Goal: Task Accomplishment & Management: Complete application form

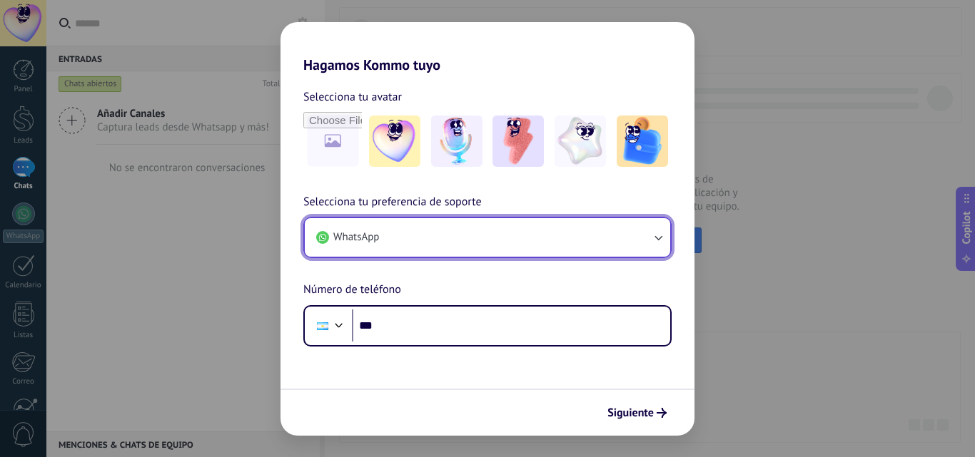
click at [408, 233] on button "WhatsApp" at bounding box center [487, 237] width 365 height 39
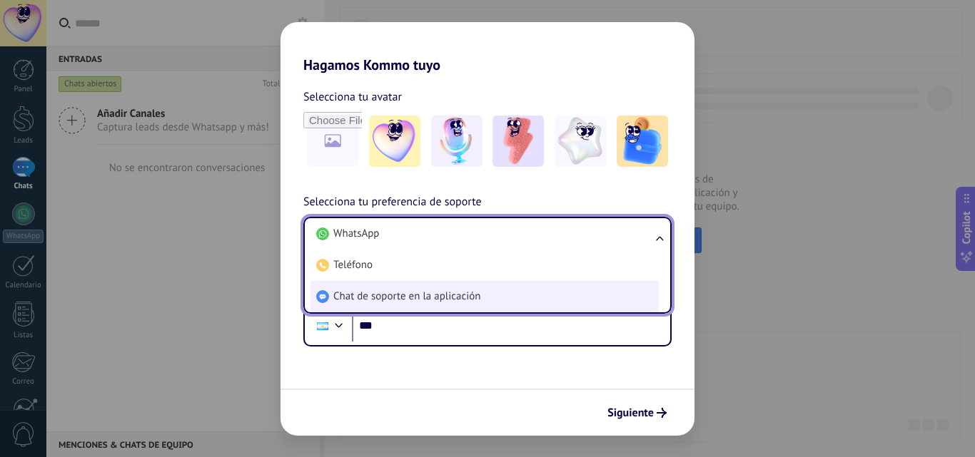
click at [400, 300] on span "Chat de soporte en la aplicación" at bounding box center [406, 297] width 147 height 14
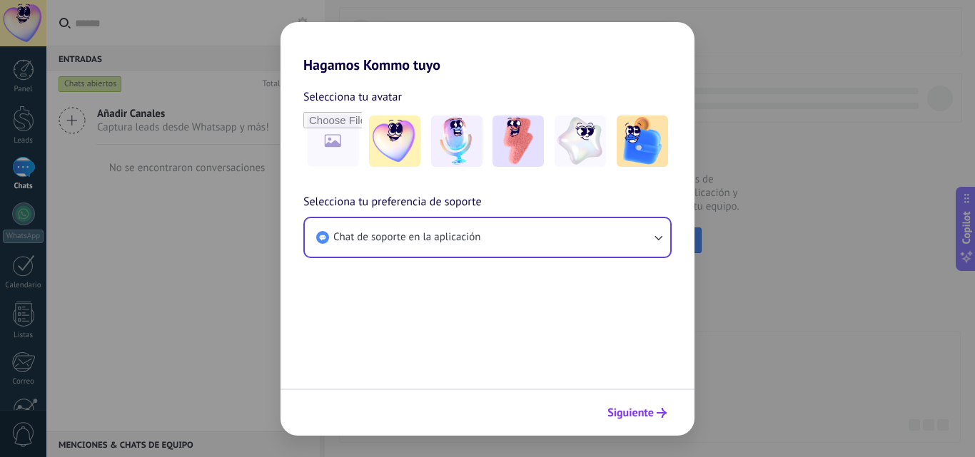
click at [649, 414] on span "Siguiente" at bounding box center [630, 413] width 46 height 10
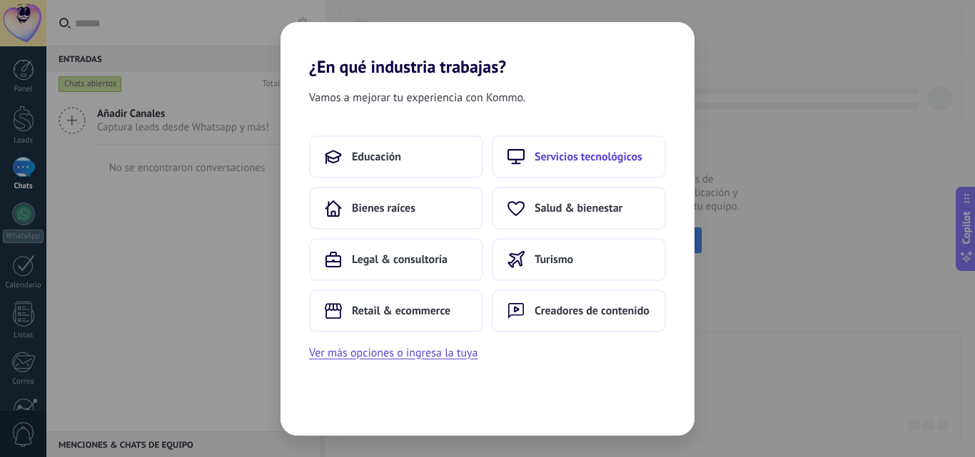
click at [580, 171] on button "Servicios tecnológicos" at bounding box center [579, 157] width 174 height 43
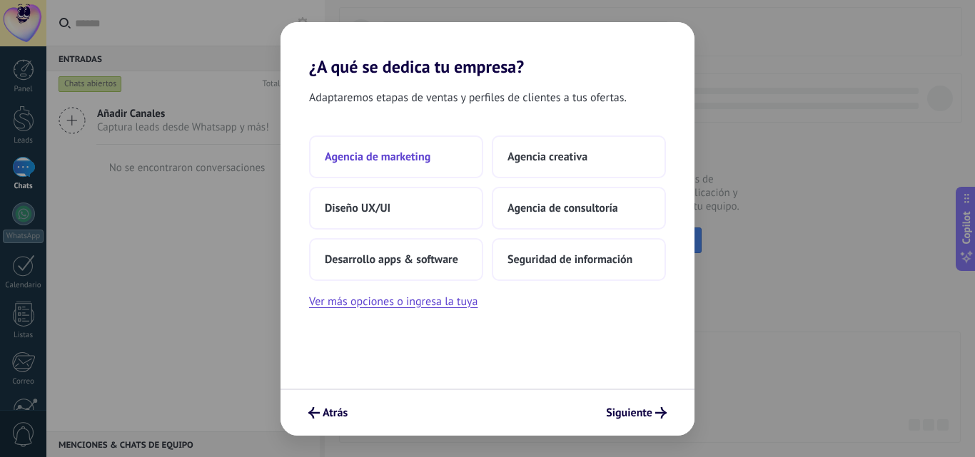
click at [426, 154] on span "Agencia de marketing" at bounding box center [378, 157] width 106 height 14
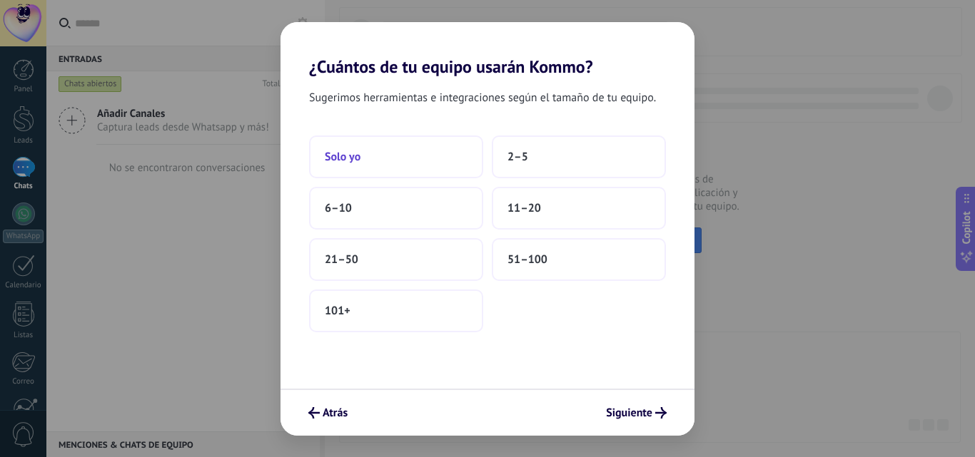
click at [379, 161] on button "Solo yo" at bounding box center [396, 157] width 174 height 43
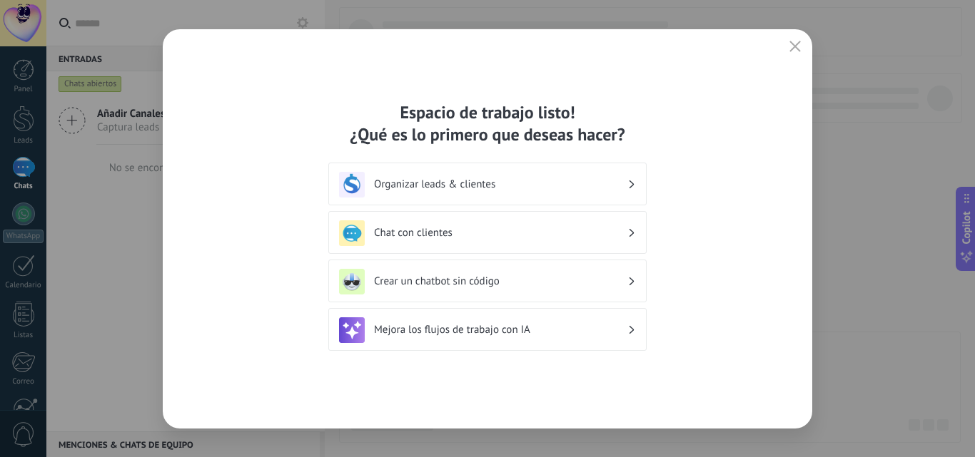
click at [631, 181] on icon at bounding box center [631, 185] width 5 height 9
click at [412, 228] on h3 "Chat con clientes" at bounding box center [500, 233] width 253 height 14
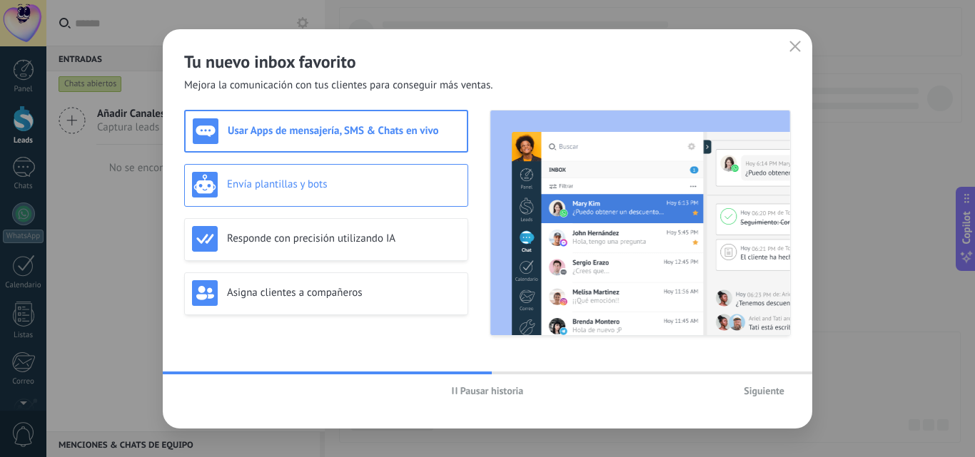
click at [360, 195] on div "Envía plantillas y bots" at bounding box center [326, 185] width 268 height 26
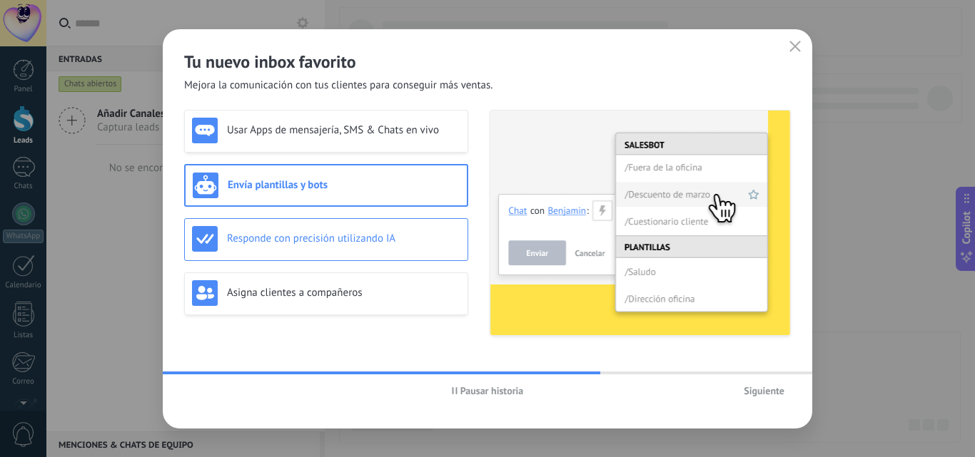
click at [357, 232] on h3 "Responde con precisión utilizando IA" at bounding box center [343, 239] width 233 height 14
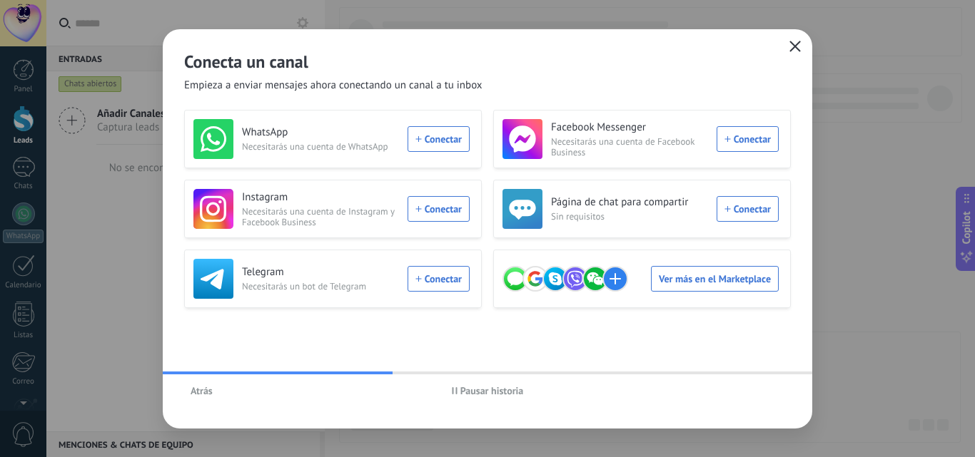
click at [793, 43] on icon "button" at bounding box center [794, 46] width 11 height 11
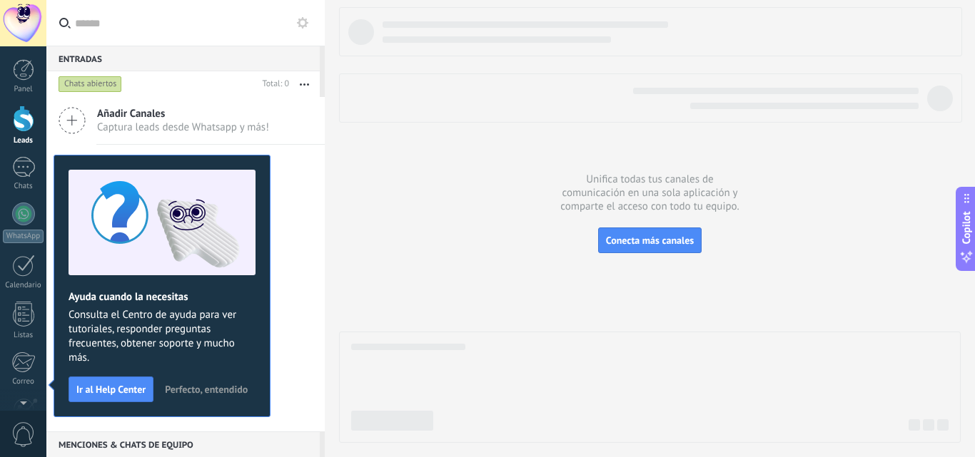
click at [213, 80] on div "Chats abiertos" at bounding box center [156, 84] width 201 height 26
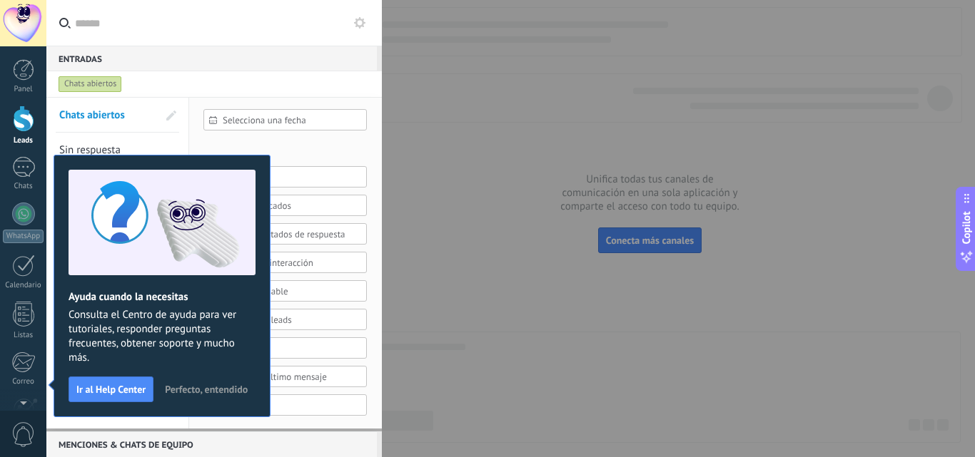
click at [215, 390] on span "Perfecto, entendido" at bounding box center [206, 390] width 83 height 10
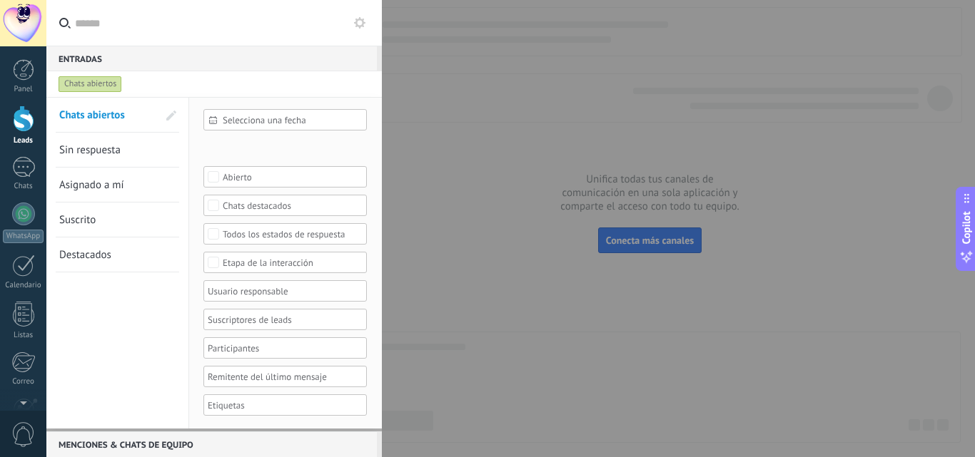
click at [232, 88] on div "Chats abiertos" at bounding box center [201, 84] width 290 height 26
click at [368, 27] on label at bounding box center [213, 23] width 335 height 46
click at [368, 27] on input "text" at bounding box center [222, 23] width 295 height 46
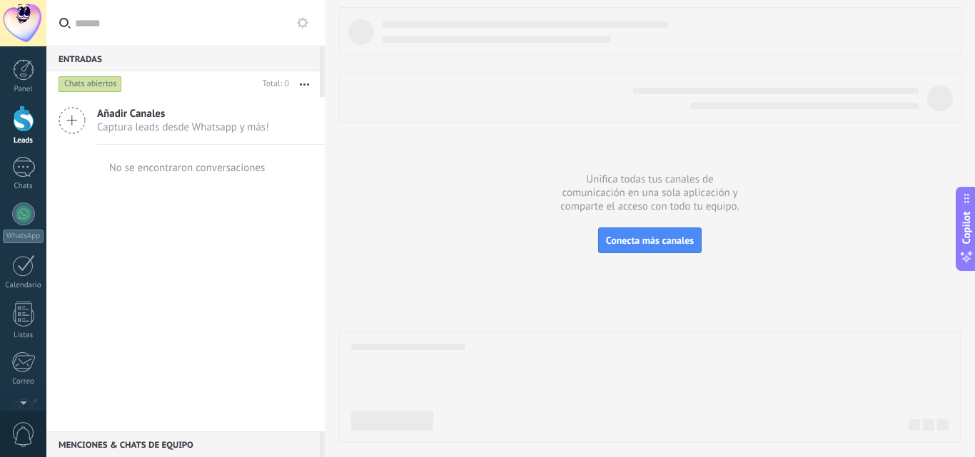
drag, startPoint x: 492, startPoint y: 67, endPoint x: 492, endPoint y: 76, distance: 8.6
click at [492, 68] on div at bounding box center [649, 65] width 621 height 116
click at [646, 243] on span "Conecta más canales" at bounding box center [650, 240] width 88 height 13
click at [24, 95] on div "Panel Leads Chats WhatsApp Clientes" at bounding box center [23, 303] width 46 height 488
click at [25, 81] on link "Panel" at bounding box center [23, 76] width 46 height 35
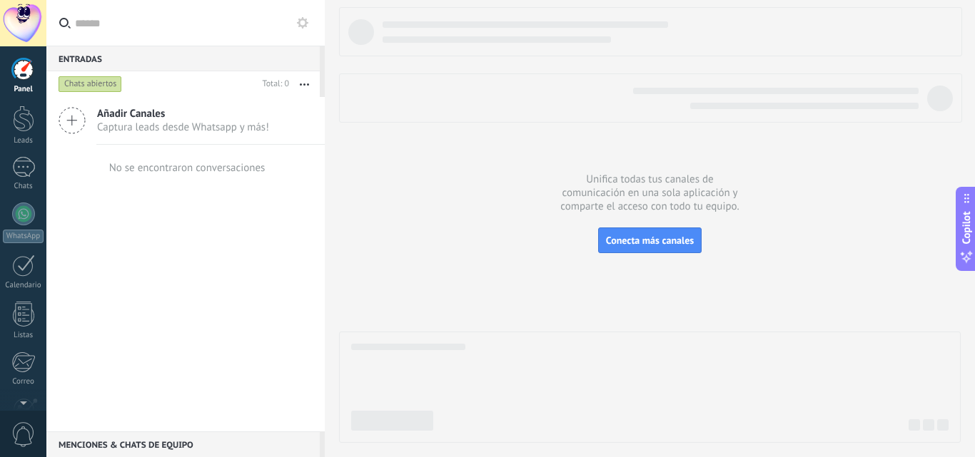
click at [142, 125] on span "Captura leads desde Whatsapp y más!" at bounding box center [183, 128] width 172 height 14
click at [21, 121] on div at bounding box center [23, 119] width 21 height 26
click at [28, 176] on div at bounding box center [23, 167] width 23 height 21
click at [668, 243] on span "Conecta más canales" at bounding box center [650, 240] width 88 height 13
click at [18, 85] on div "Panel" at bounding box center [23, 89] width 41 height 9
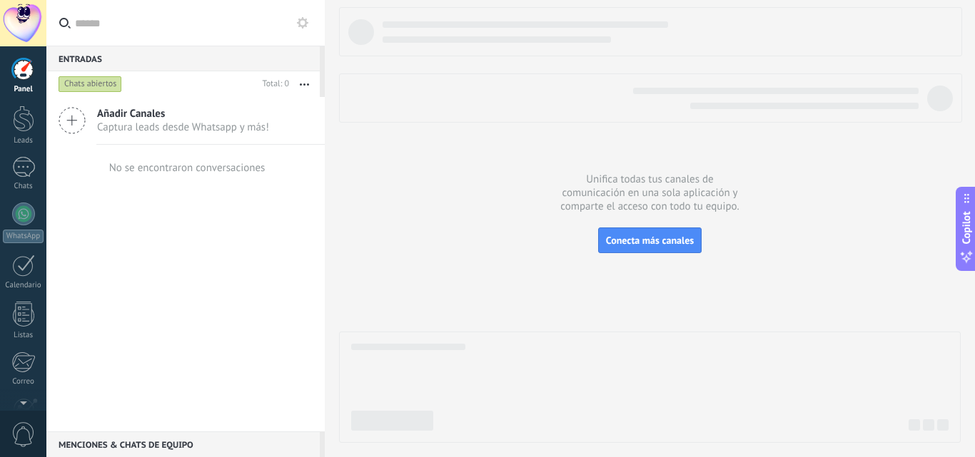
click at [94, 129] on div "Añadir Canales Captura leads desde Whatsapp y más!" at bounding box center [185, 121] width 278 height 48
click at [75, 118] on icon at bounding box center [72, 120] width 27 height 27
click at [75, 116] on icon at bounding box center [72, 120] width 27 height 27
click at [677, 239] on span "Conecta más canales" at bounding box center [650, 240] width 88 height 13
click at [110, 84] on div "Chats abiertos" at bounding box center [90, 84] width 63 height 17
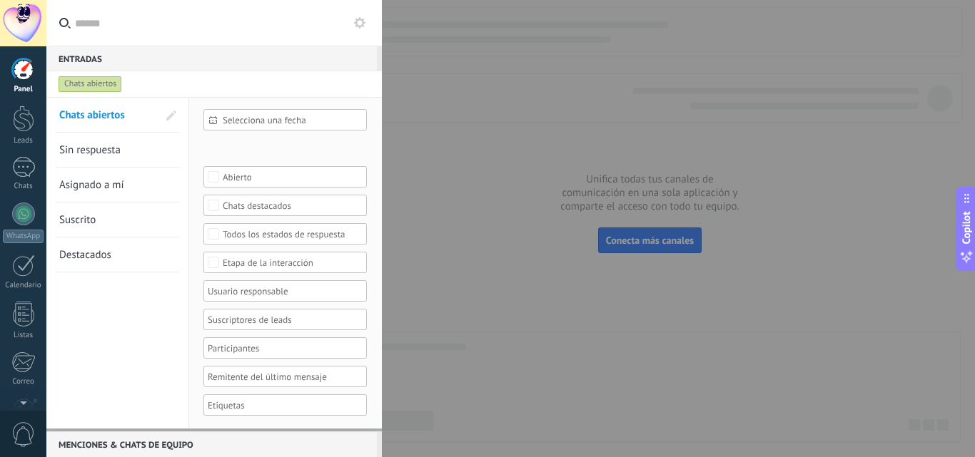
click at [278, 123] on span "Selecciona una fecha" at bounding box center [291, 120] width 136 height 11
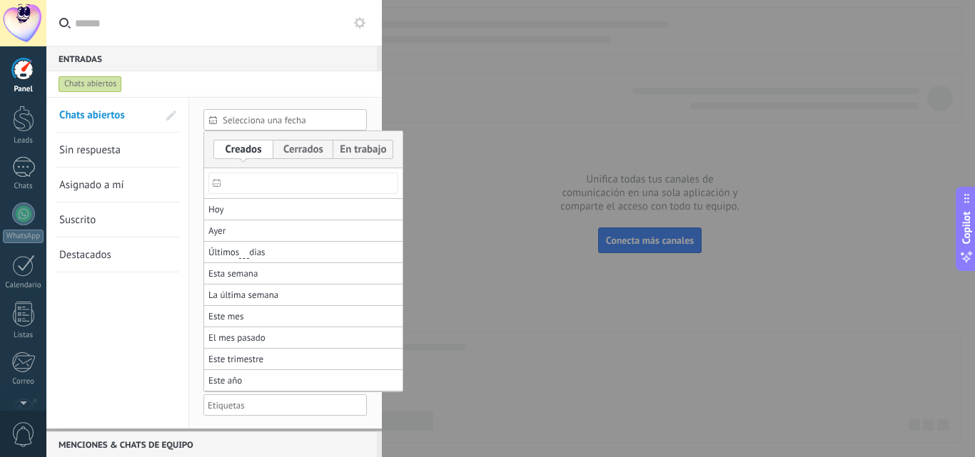
click at [166, 140] on div at bounding box center [487, 228] width 975 height 457
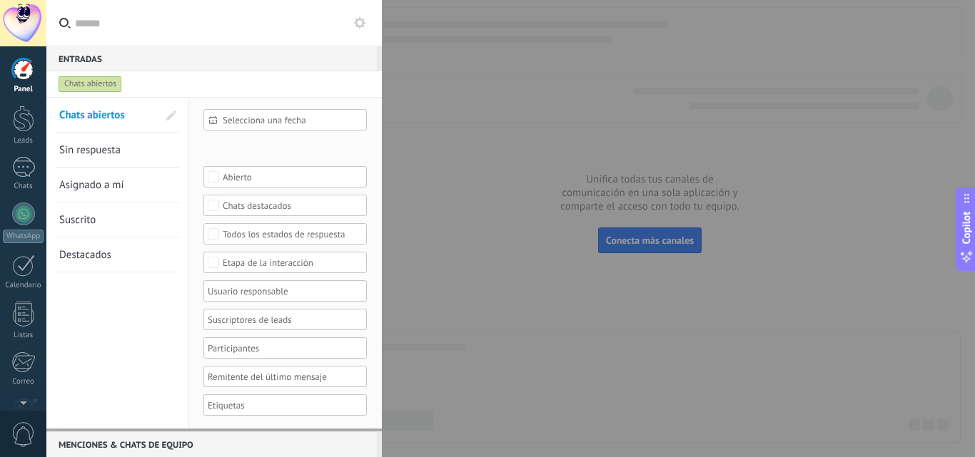
click at [440, 168] on div at bounding box center [487, 228] width 975 height 457
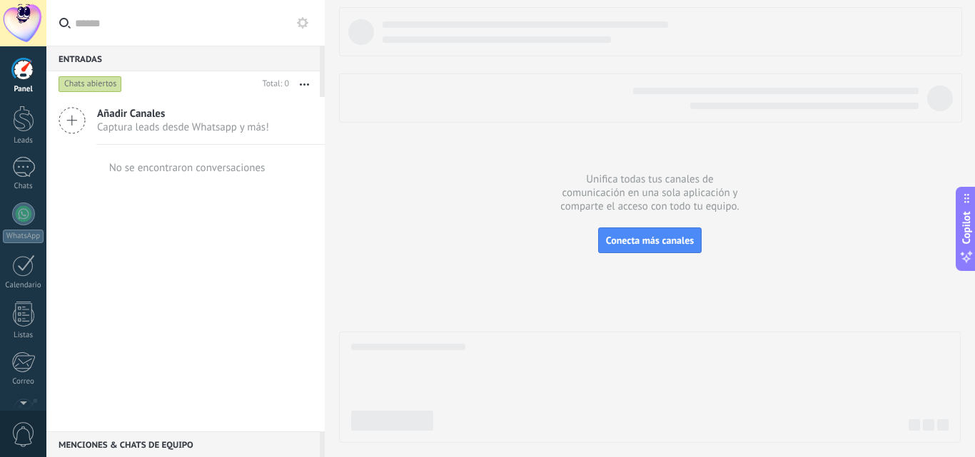
click at [174, 132] on span "Captura leads desde Whatsapp y más!" at bounding box center [183, 128] width 172 height 14
click at [68, 113] on icon at bounding box center [72, 120] width 27 height 27
click at [71, 121] on use at bounding box center [72, 121] width 26 height 26
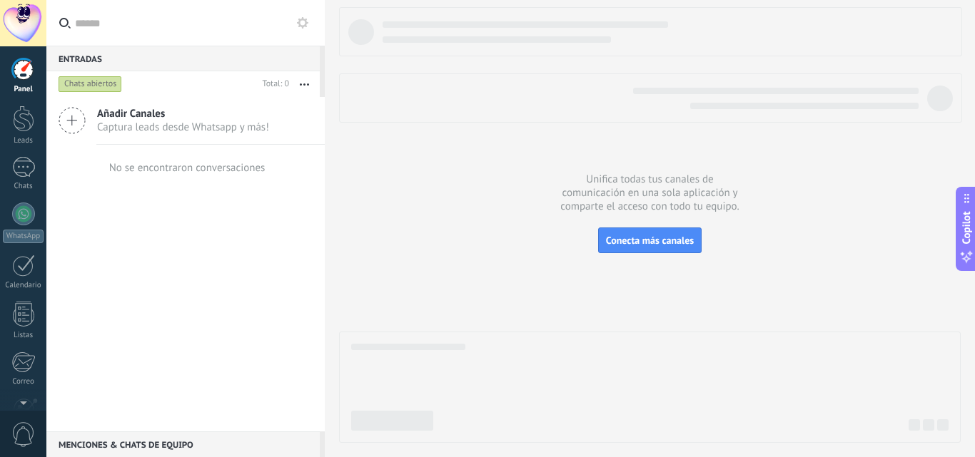
click at [71, 121] on use at bounding box center [72, 121] width 26 height 26
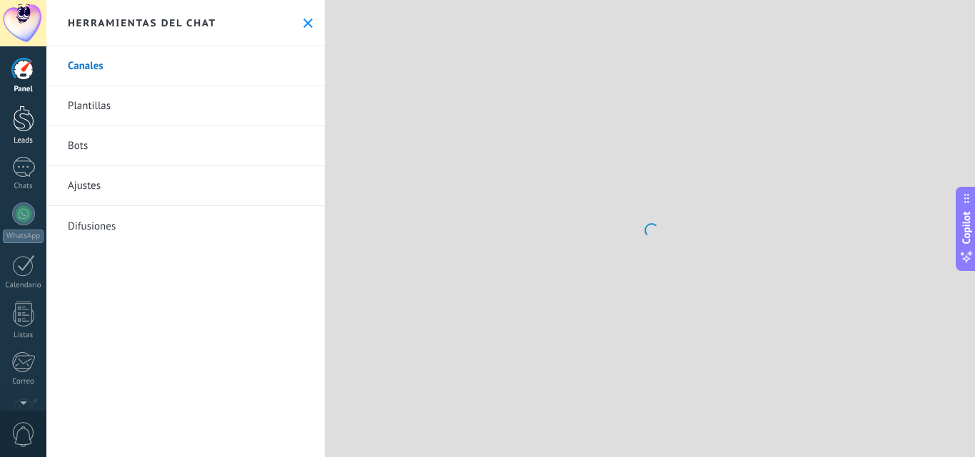
click at [29, 124] on div at bounding box center [23, 119] width 21 height 26
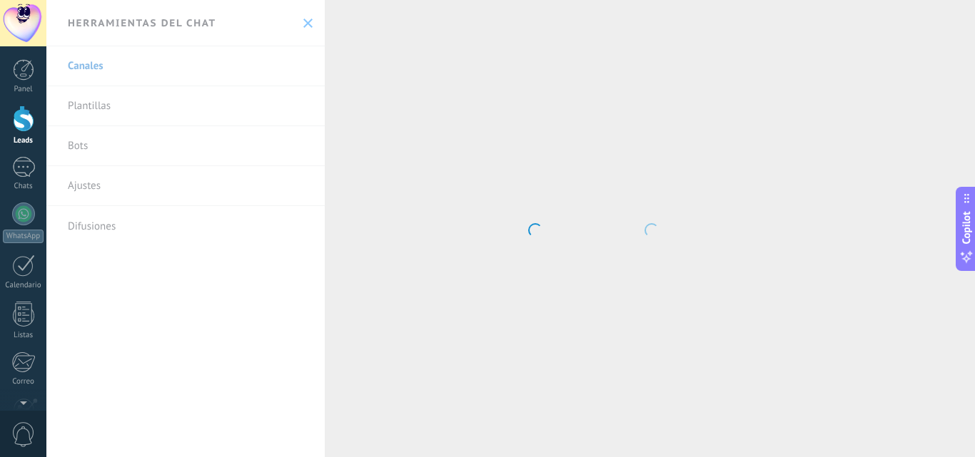
click at [30, 199] on div "Panel Leads Chats WhatsApp Clientes" at bounding box center [23, 303] width 46 height 488
click at [30, 215] on div at bounding box center [23, 214] width 23 height 23
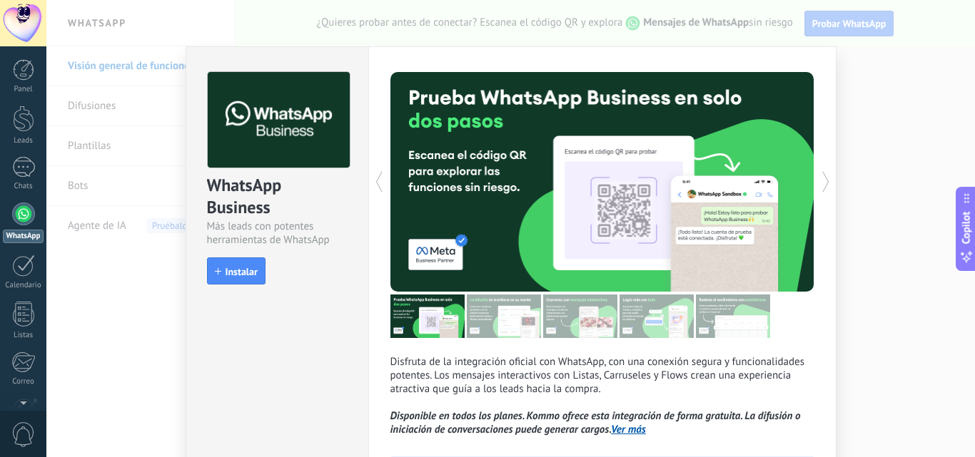
click at [190, 264] on div "WhatsApp Business Más leads con potentes herramientas de WhatsApp install Insta…" at bounding box center [277, 171] width 182 height 249
click at [118, 233] on div "WhatsApp Business Más leads con potentes herramientas de WhatsApp install Insta…" at bounding box center [510, 228] width 928 height 457
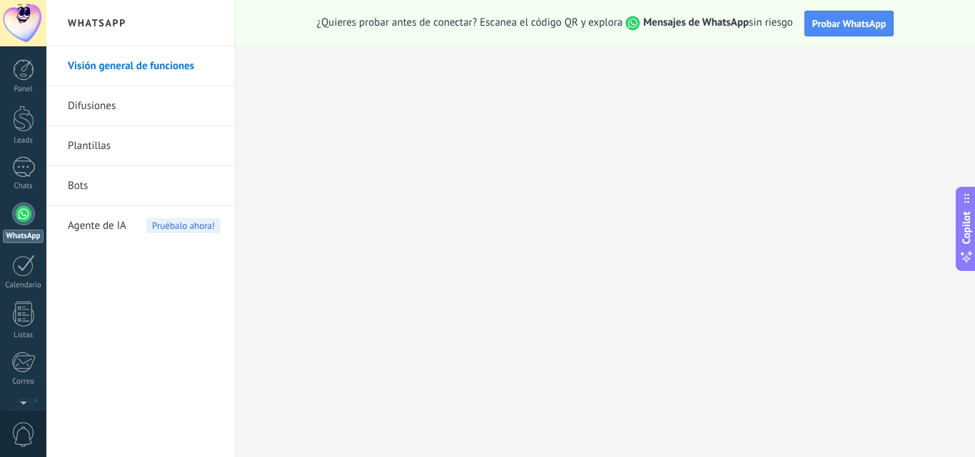
click at [28, 199] on div "Panel Leads Chats WhatsApp Clientes" at bounding box center [23, 303] width 46 height 488
click at [28, 166] on div at bounding box center [23, 167] width 23 height 21
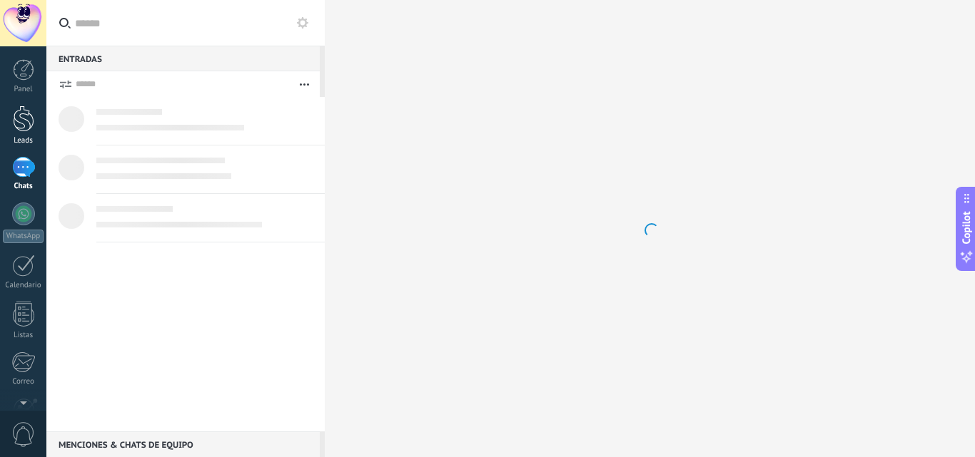
click at [28, 122] on div at bounding box center [23, 119] width 21 height 26
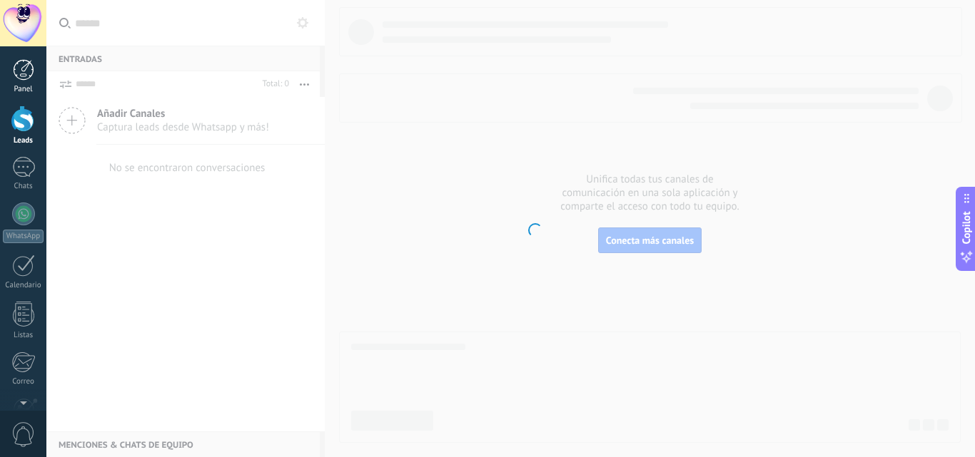
click at [16, 73] on div at bounding box center [23, 69] width 21 height 21
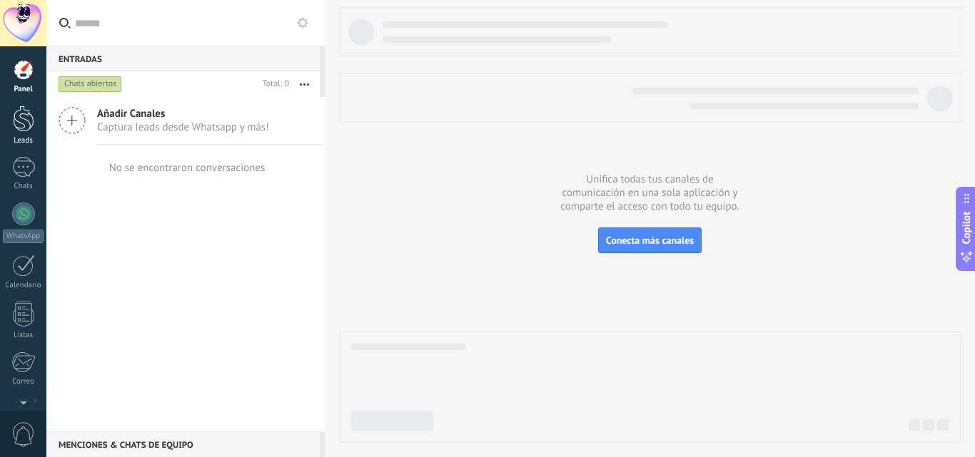
click at [9, 124] on link "Leads" at bounding box center [23, 126] width 46 height 40
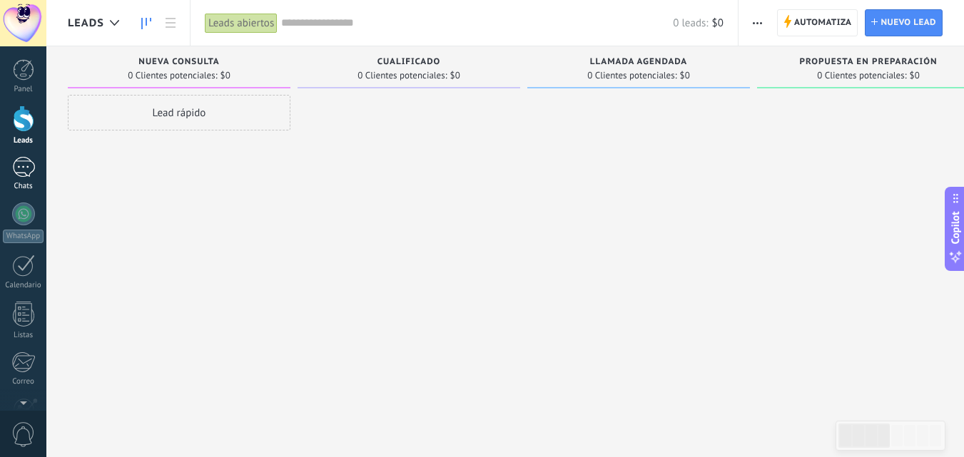
click at [24, 169] on div at bounding box center [23, 167] width 23 height 21
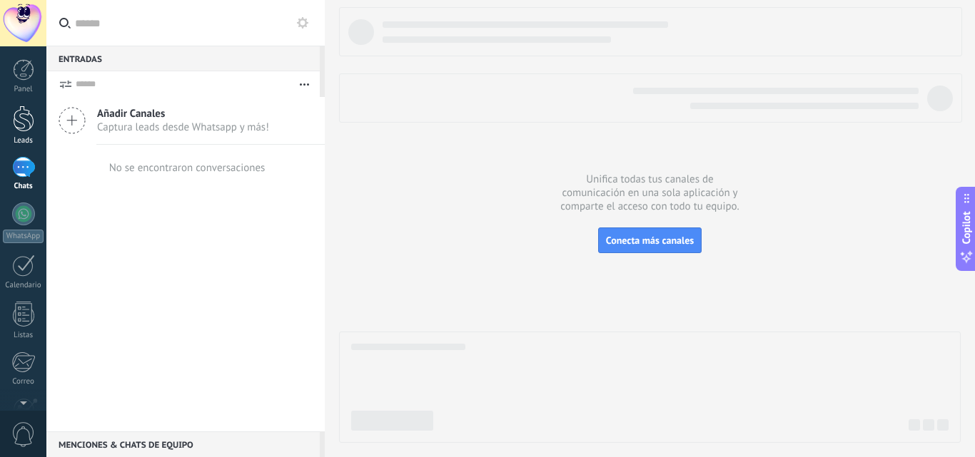
click at [23, 121] on div at bounding box center [23, 119] width 21 height 26
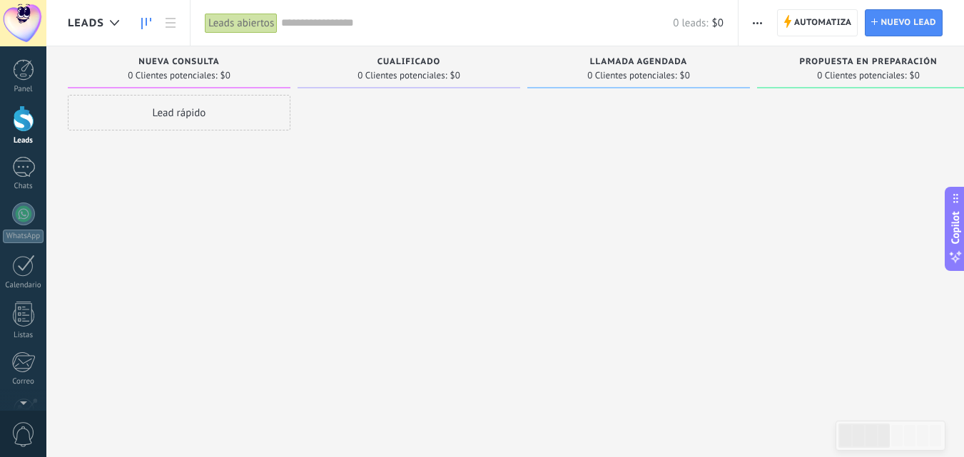
click at [148, 119] on div "Lead rápido" at bounding box center [179, 113] width 223 height 36
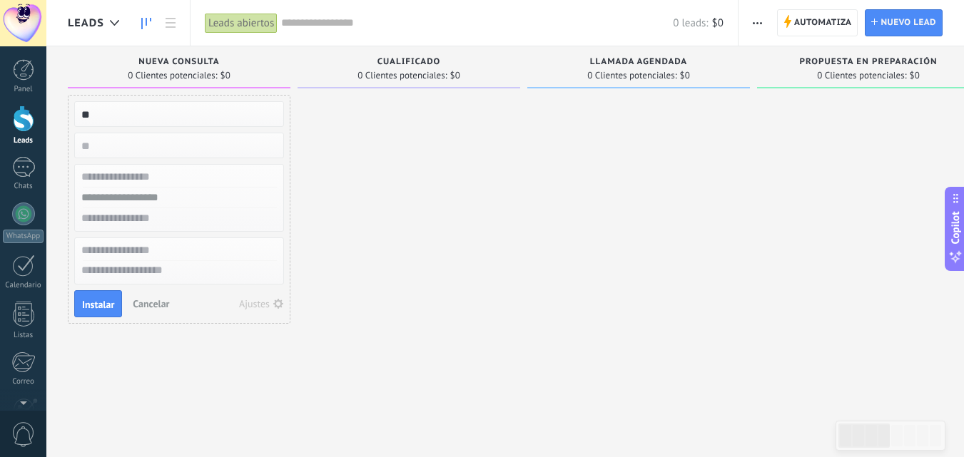
type input "*"
type input "****"
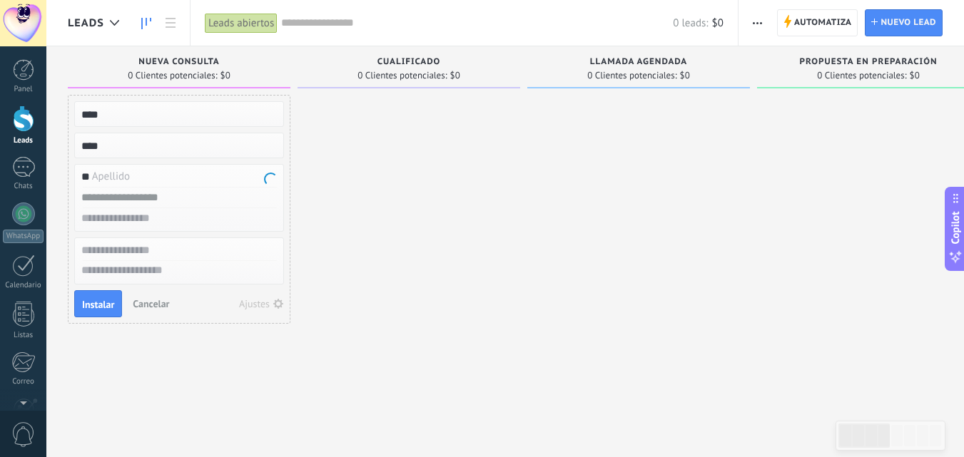
type input "*"
type input "****"
type input "**********"
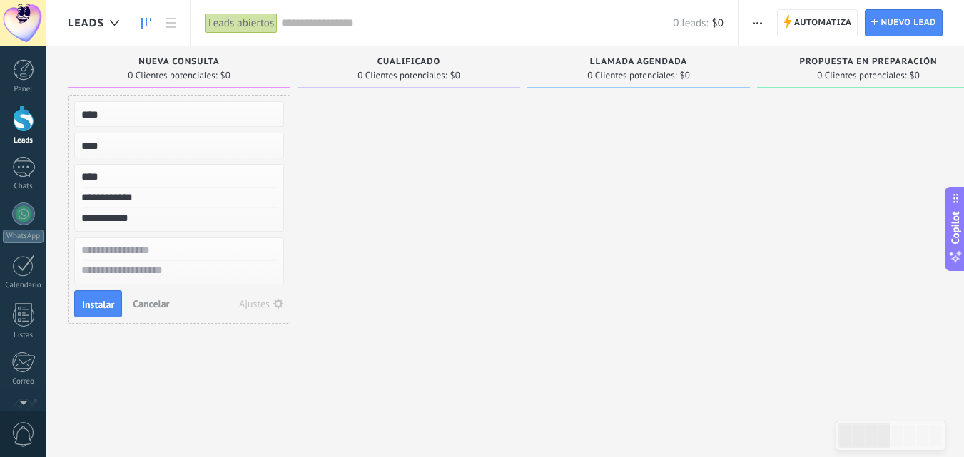
type input "**********"
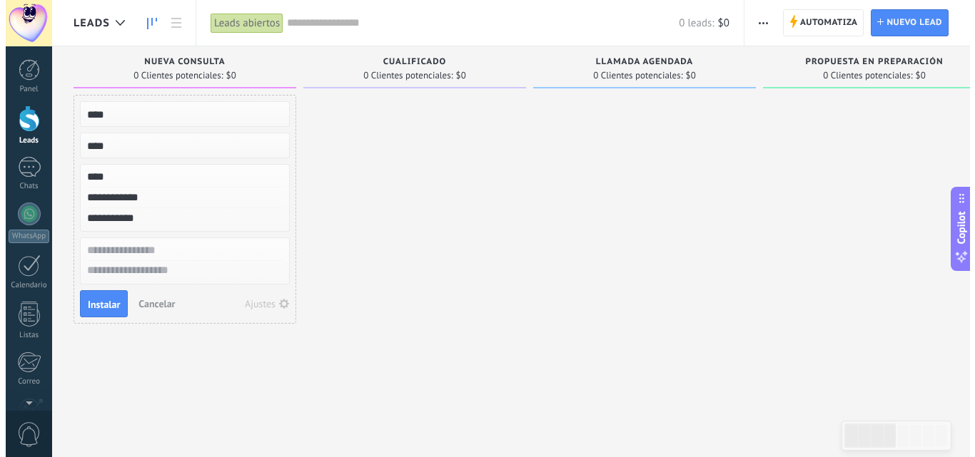
scroll to position [14, 0]
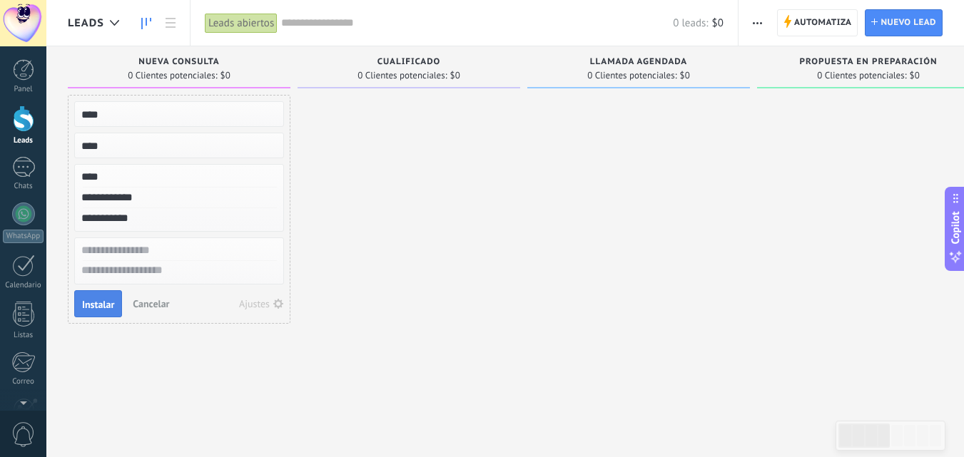
click at [78, 307] on button "Instalar" at bounding box center [98, 303] width 48 height 27
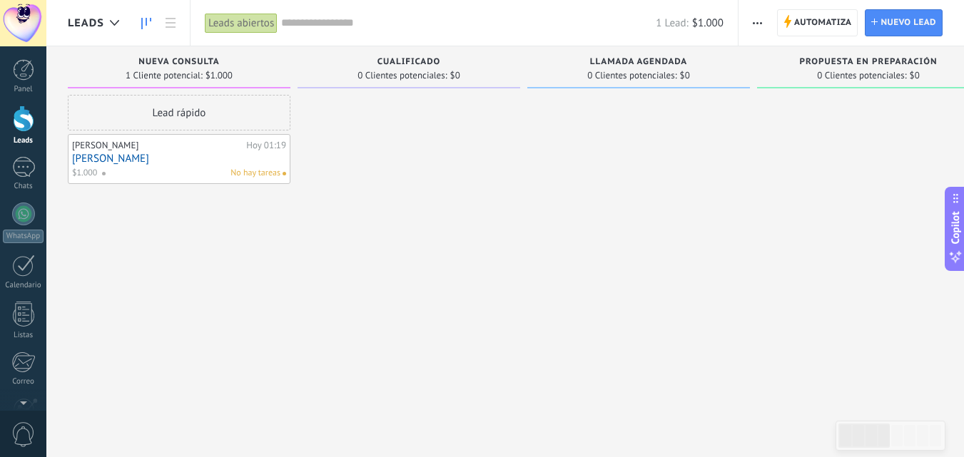
drag, startPoint x: 196, startPoint y: 106, endPoint x: 419, endPoint y: 101, distance: 222.7
click at [392, 52] on div "Cualificado 0 Clientes potenciales: $0" at bounding box center [409, 67] width 223 height 42
click at [392, 56] on div "Cualificado 0 Clientes potenciales: $0" at bounding box center [409, 67] width 223 height 42
click at [392, 59] on span "Cualificado" at bounding box center [408, 62] width 63 height 10
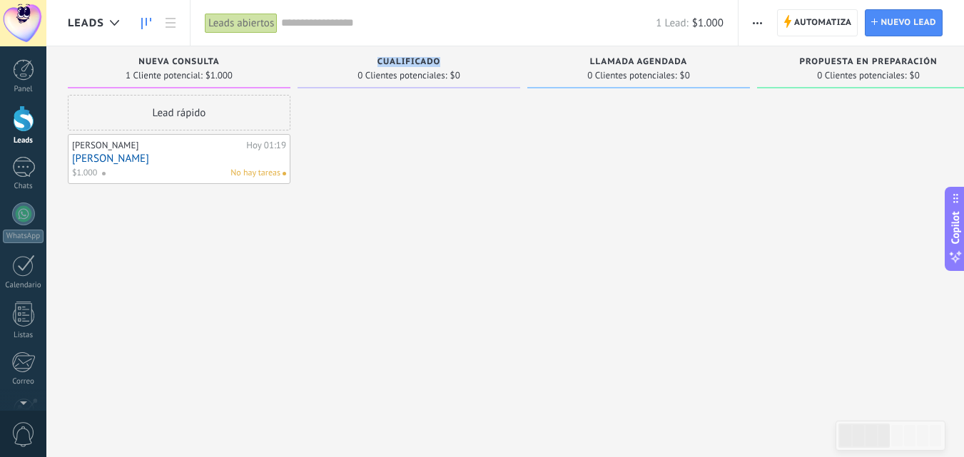
click at [392, 59] on span "Cualificado" at bounding box center [408, 62] width 63 height 10
type input "**"
click at [392, 59] on span "Cualificado" at bounding box center [408, 62] width 63 height 10
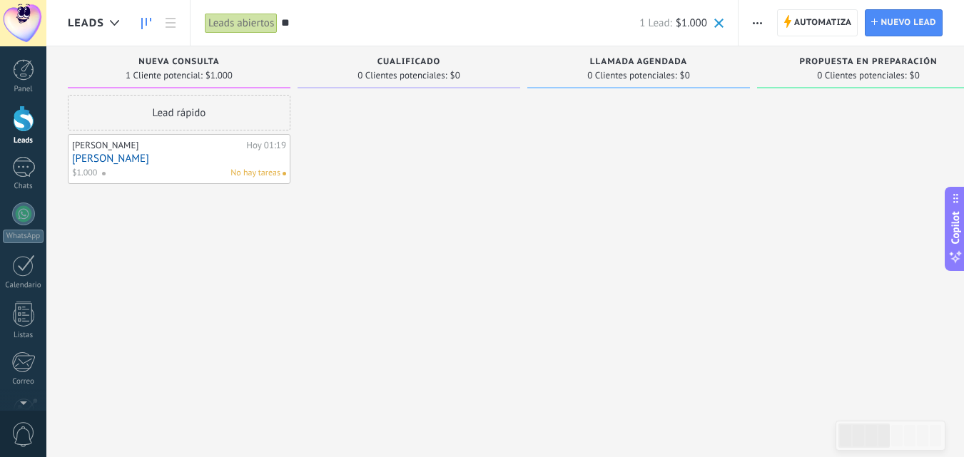
click at [392, 59] on span "Cualificado" at bounding box center [408, 62] width 63 height 10
click at [514, 164] on div at bounding box center [409, 230] width 223 height 271
drag, startPoint x: 21, startPoint y: 296, endPoint x: 22, endPoint y: 282, distance: 14.3
click at [21, 290] on div "Panel Leads Chats WhatsApp Clientes" at bounding box center [23, 303] width 46 height 488
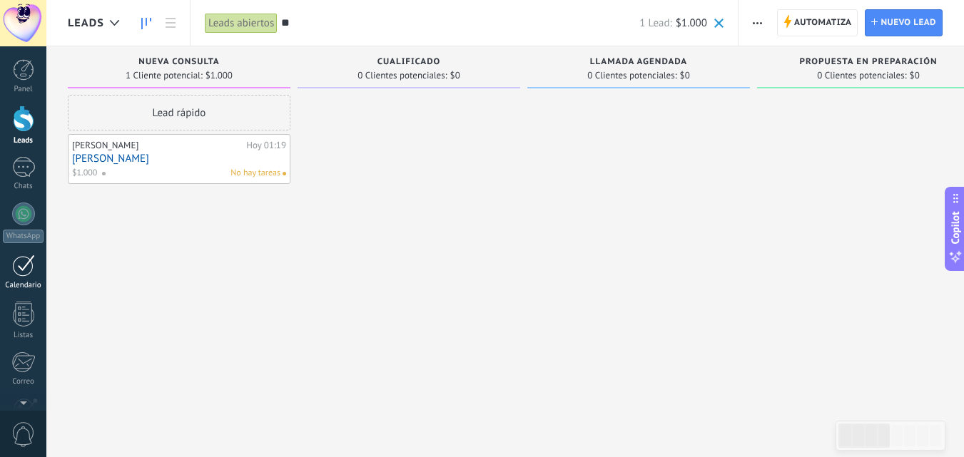
click at [23, 273] on div at bounding box center [23, 266] width 23 height 22
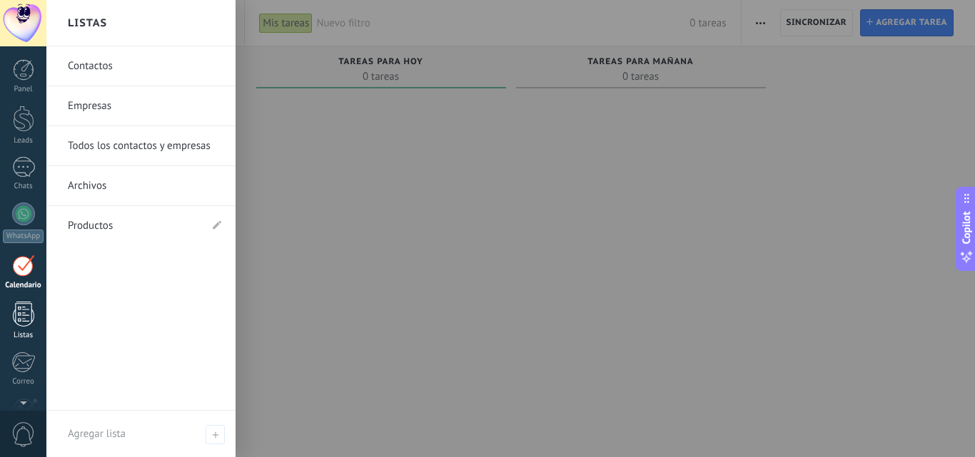
click at [22, 317] on div at bounding box center [23, 314] width 21 height 25
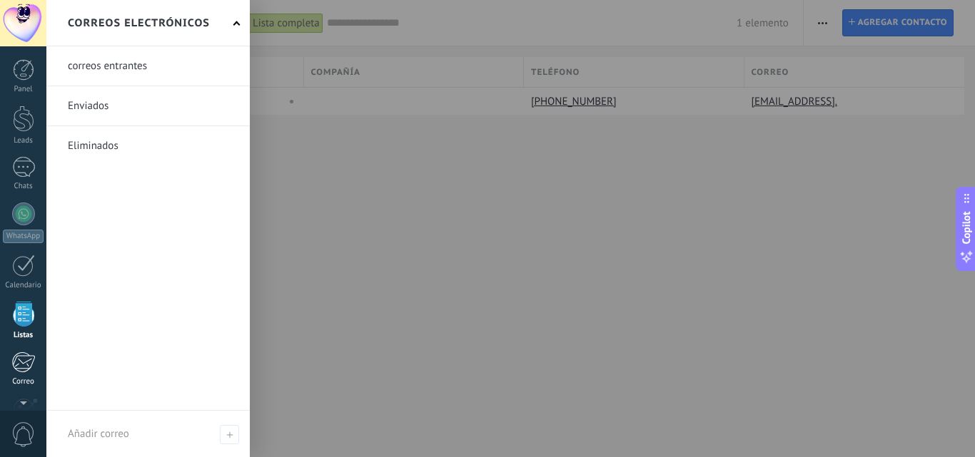
click at [18, 362] on div at bounding box center [23, 362] width 24 height 21
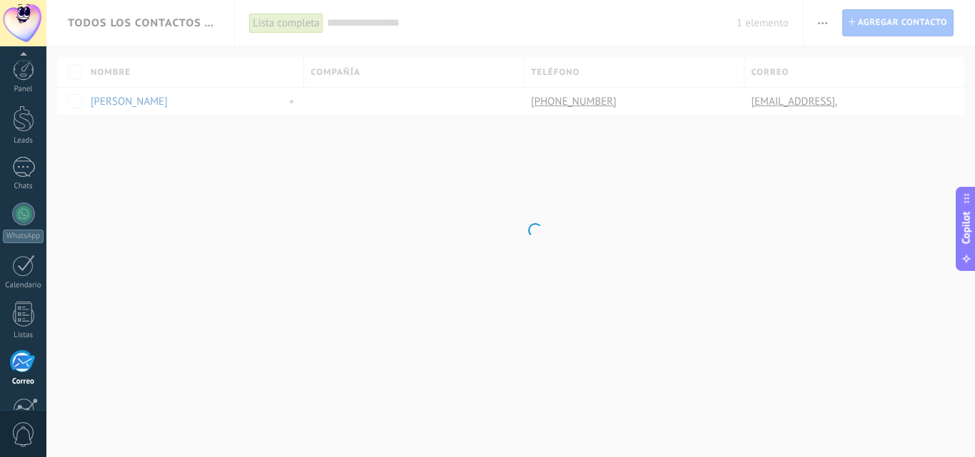
scroll to position [136, 0]
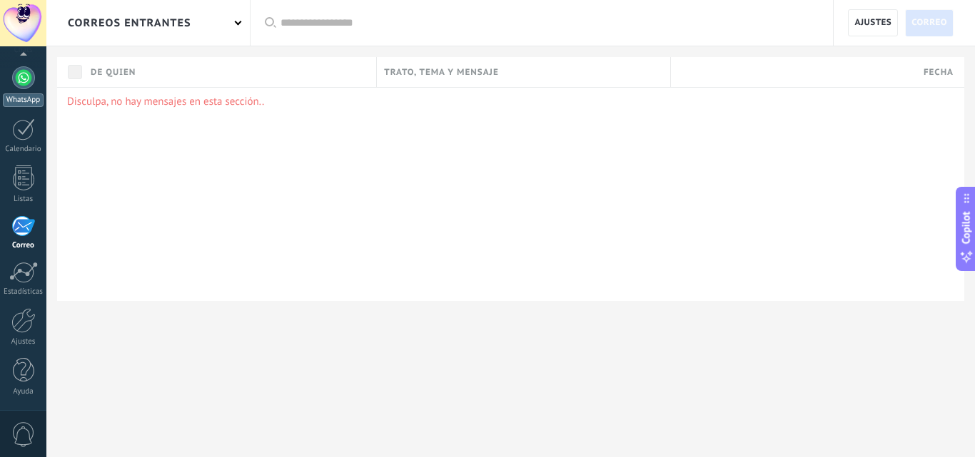
click at [14, 85] on div at bounding box center [23, 77] width 23 height 23
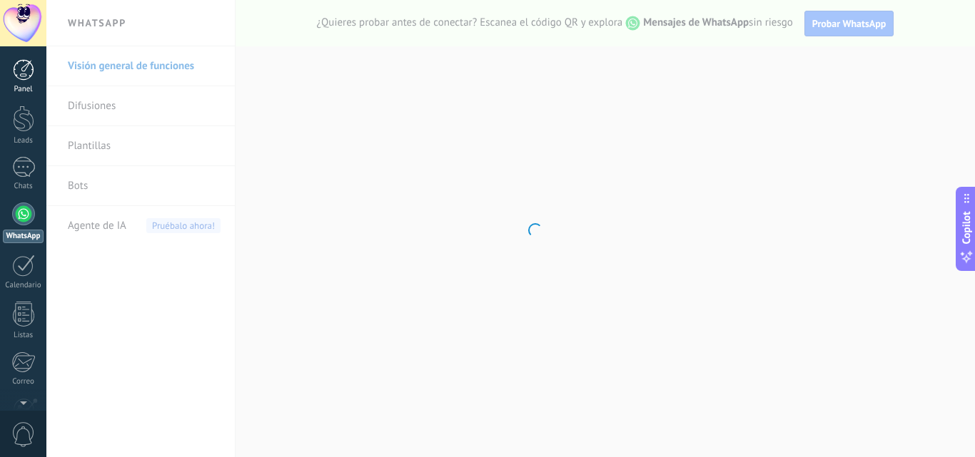
click at [24, 75] on div at bounding box center [23, 69] width 21 height 21
